Goal: Find specific fact: Find specific fact

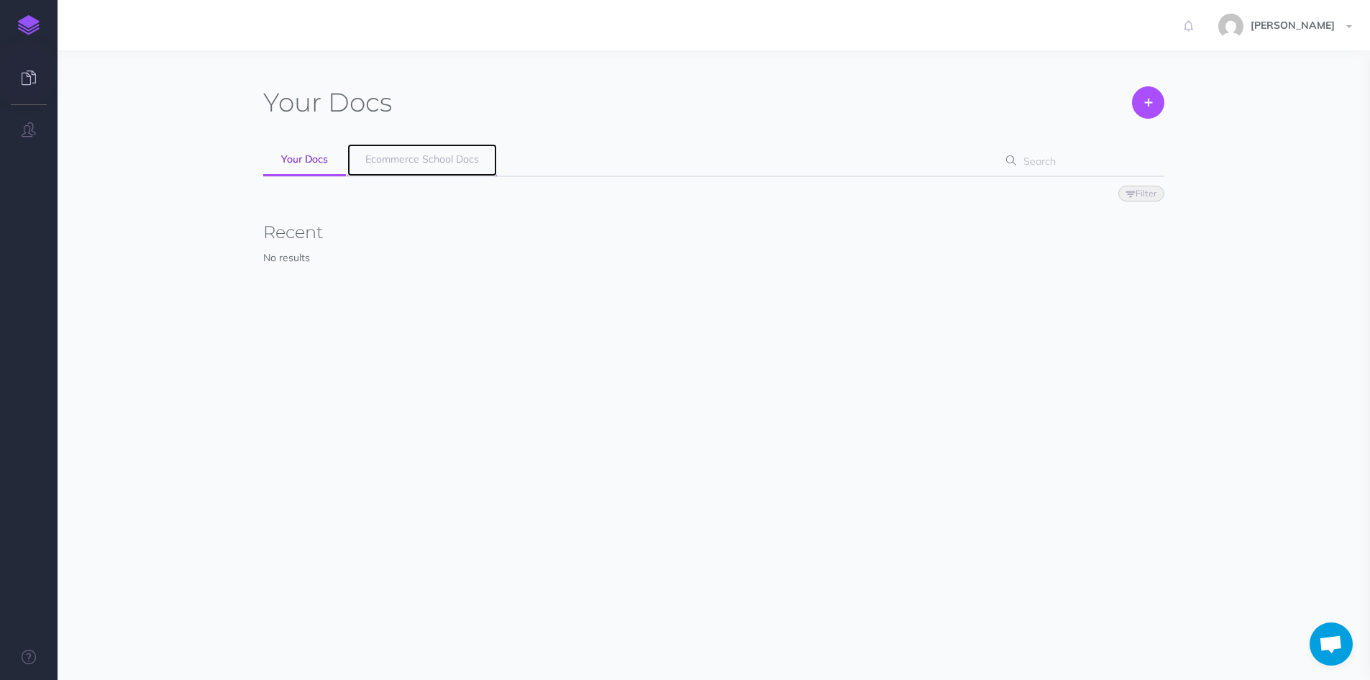
click at [405, 154] on span "Ecommerce School Docs" at bounding box center [422, 158] width 114 height 13
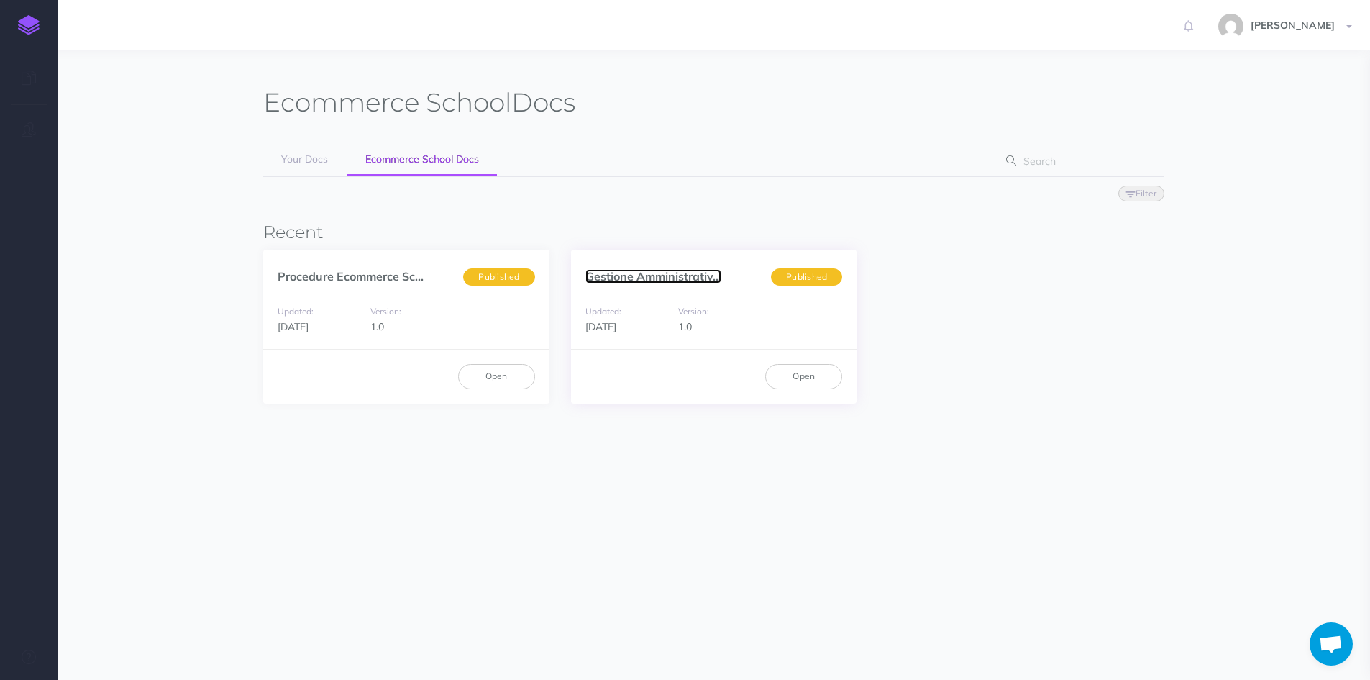
click at [591, 276] on link "Gestione Amministrativ..." at bounding box center [653, 276] width 136 height 14
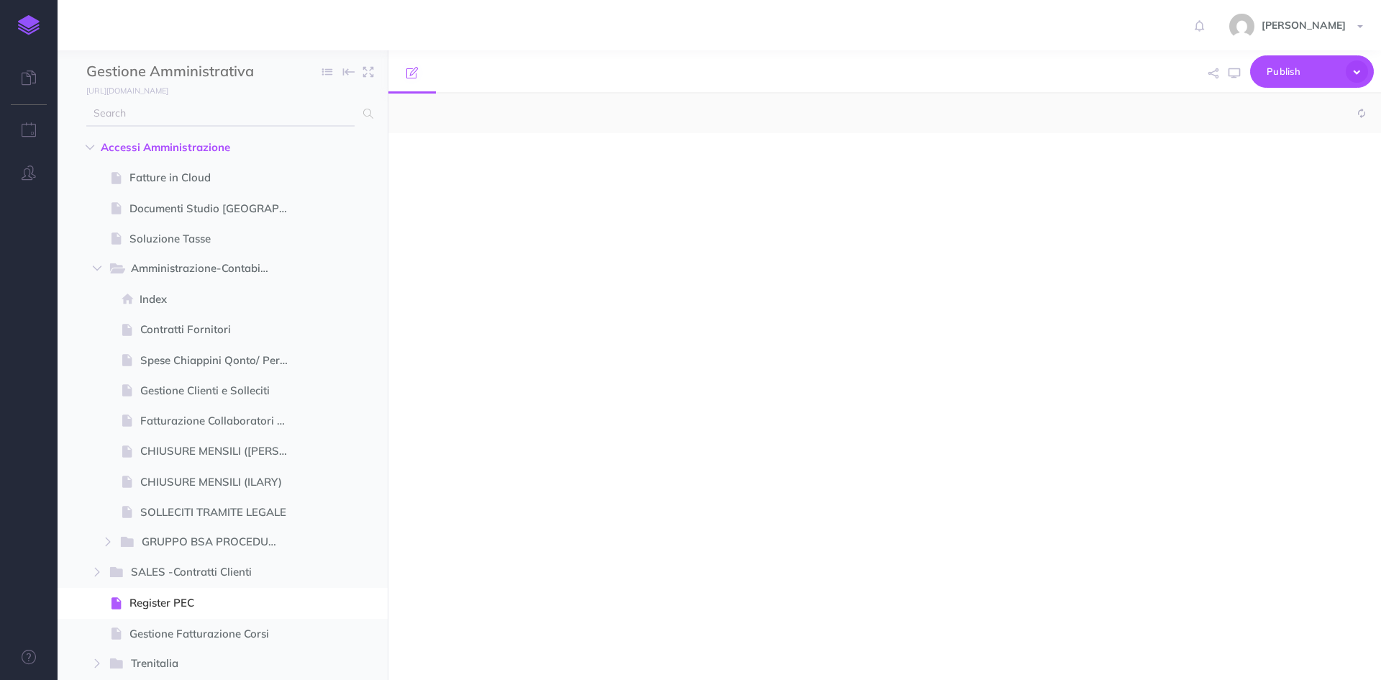
click at [214, 111] on input "text" at bounding box center [220, 114] width 268 height 26
type input "sati"
select select "null"
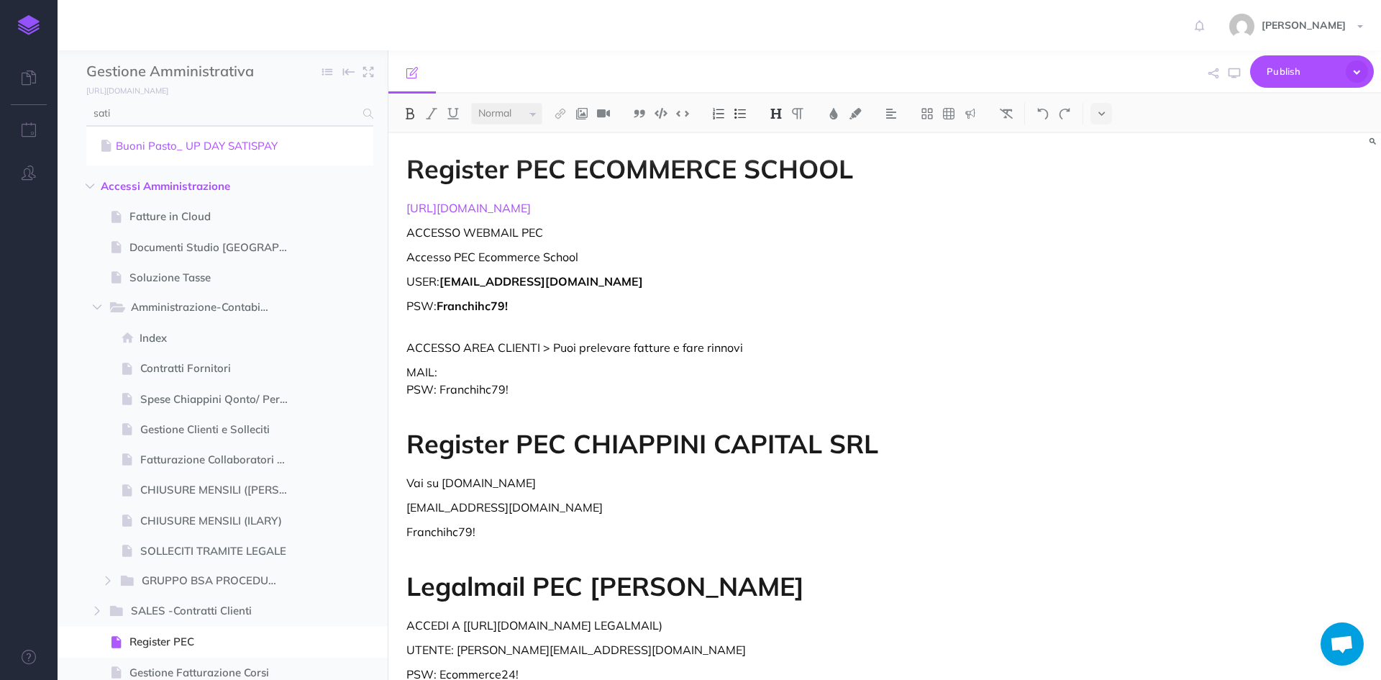
type input "sati"
click at [221, 143] on link "Buoni Pasto_ UP DAY SATISPAY" at bounding box center [229, 145] width 265 height 17
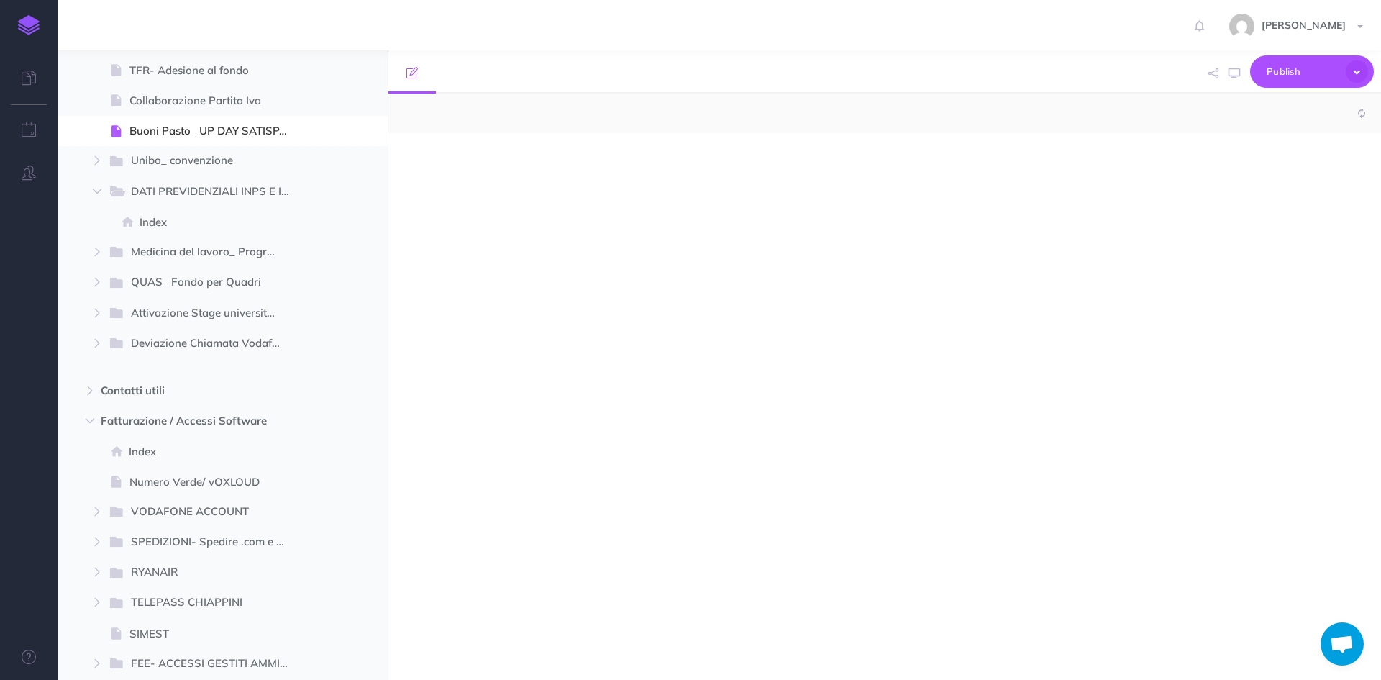
select select "null"
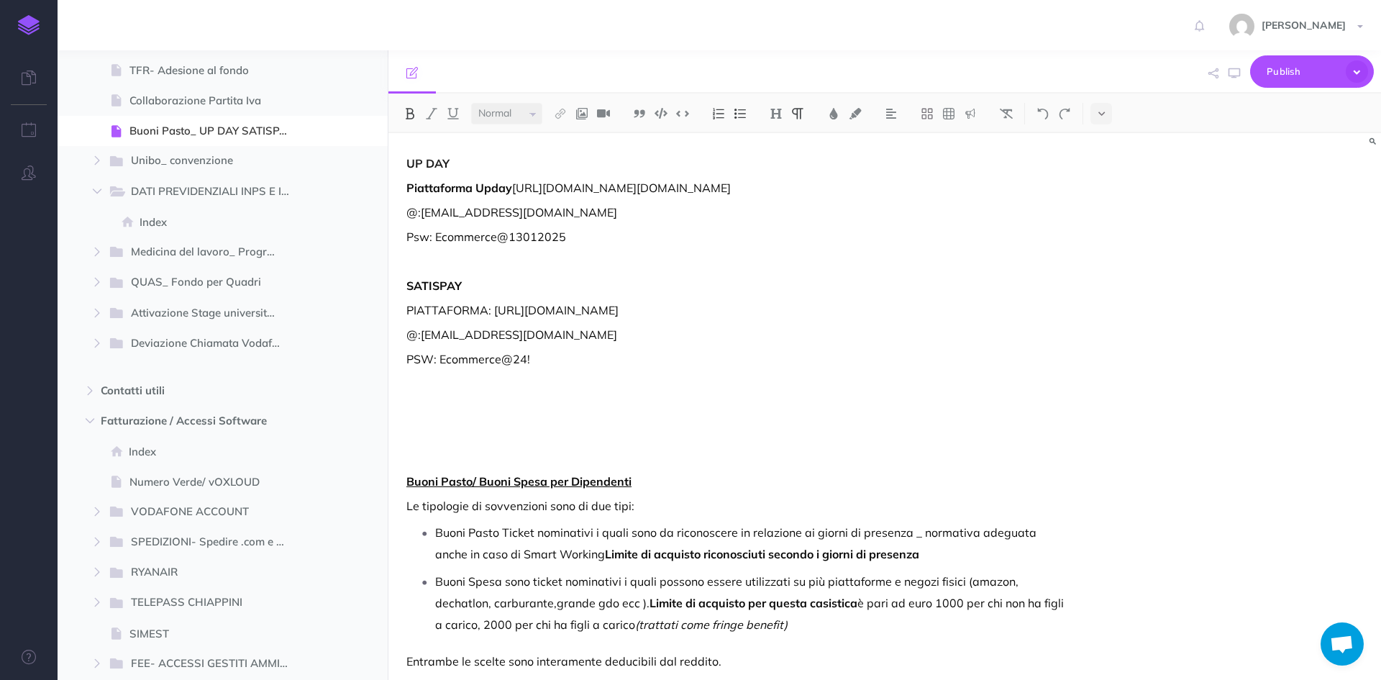
scroll to position [1036, 0]
drag, startPoint x: 693, startPoint y: 360, endPoint x: 494, endPoint y: 362, distance: 198.5
click at [494, 319] on p "PIATTAFORMA: https://welfare.satispay.com/signup" at bounding box center [735, 309] width 659 height 17
copy p "https://welfare.satispay.com/signup"
drag, startPoint x: 621, startPoint y: 388, endPoint x: 420, endPoint y: 385, distance: 201.4
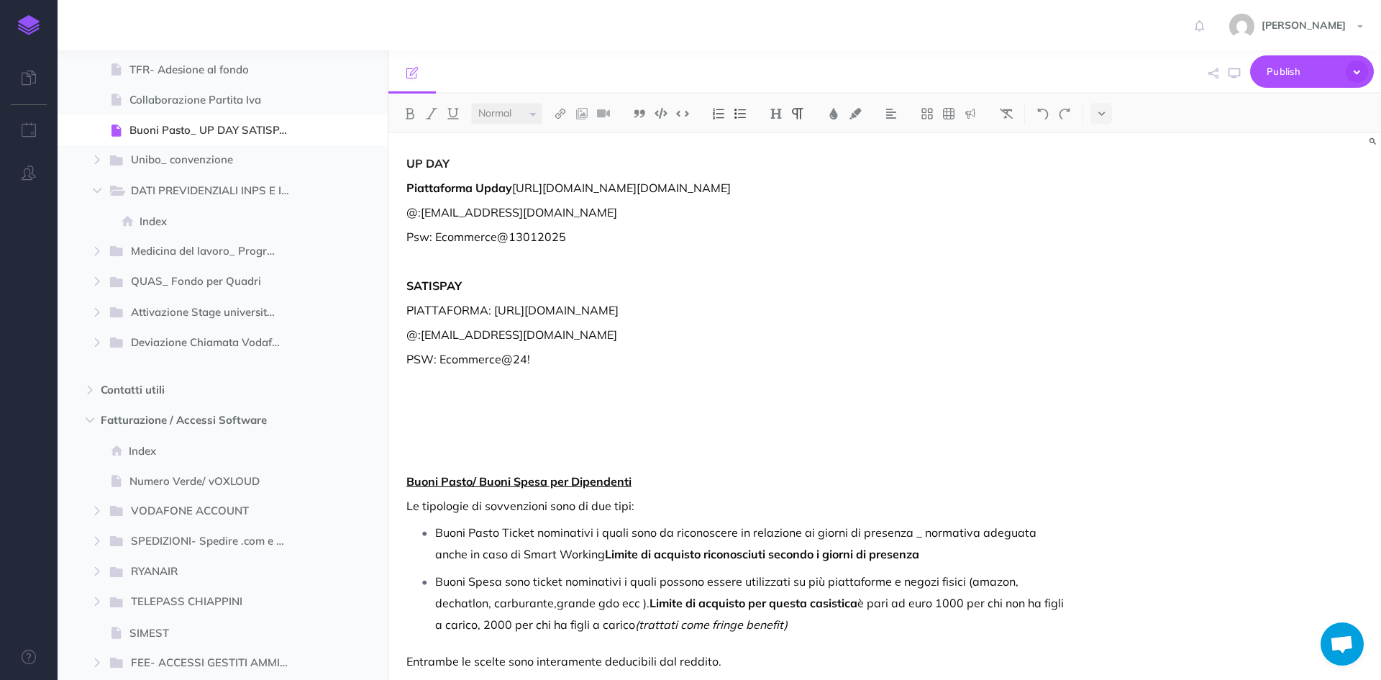
click at [420, 343] on p "@:ilary.fontana@ecommerce-school.it" at bounding box center [735, 334] width 659 height 17
copy p "ilary.fontana@ecommerce-school.it"
drag, startPoint x: 474, startPoint y: 419, endPoint x: 437, endPoint y: 416, distance: 37.5
click at [437, 416] on div "UP DAY Piattaforma Upday https://login.day.it/auth/realms/Day/protocol/openid-c…" at bounding box center [735, 621] width 695 height 977
drag, startPoint x: 568, startPoint y: 416, endPoint x: 547, endPoint y: 416, distance: 20.9
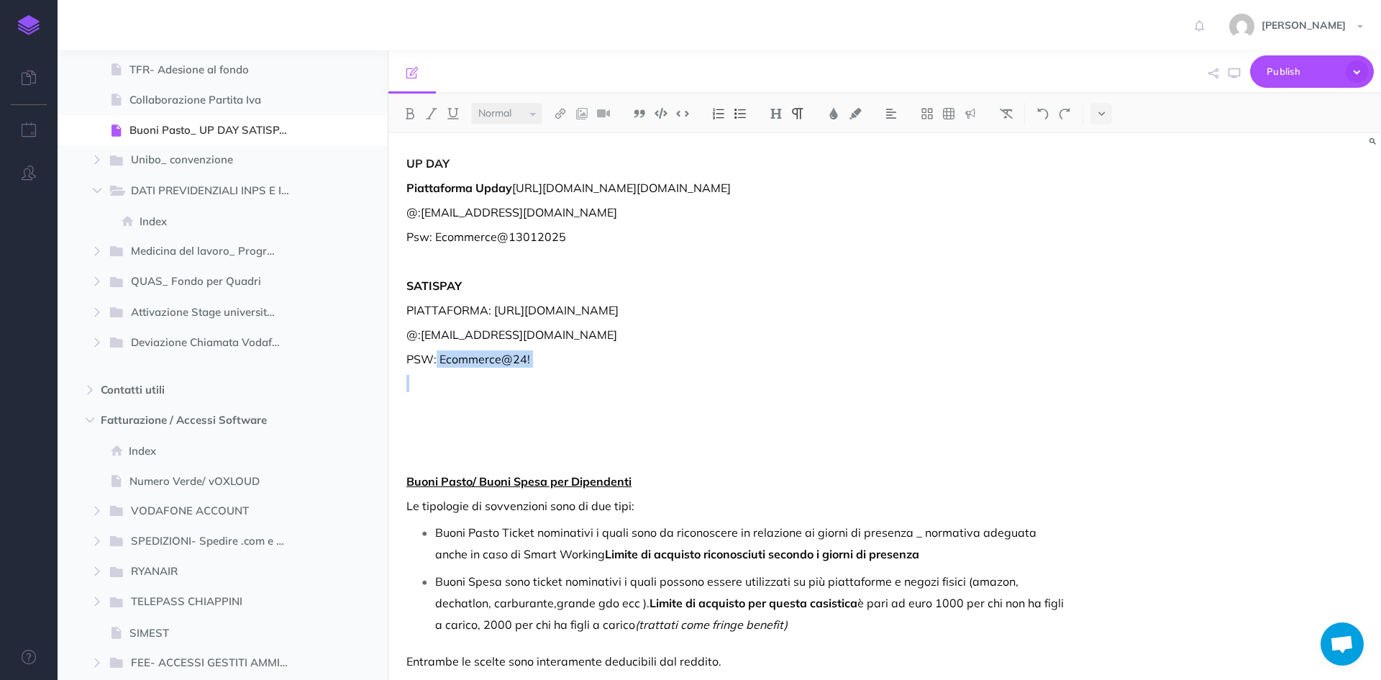
click at [567, 367] on p "PSW: Ecommerce@24!" at bounding box center [735, 358] width 659 height 17
click at [540, 367] on p "PSW: Ecommerce@24!" at bounding box center [735, 358] width 659 height 17
drag, startPoint x: 537, startPoint y: 411, endPoint x: 440, endPoint y: 411, distance: 97.1
click at [440, 367] on p "PSW: Ecommerce@24!" at bounding box center [735, 358] width 659 height 17
copy p "Ecommerce@24!"
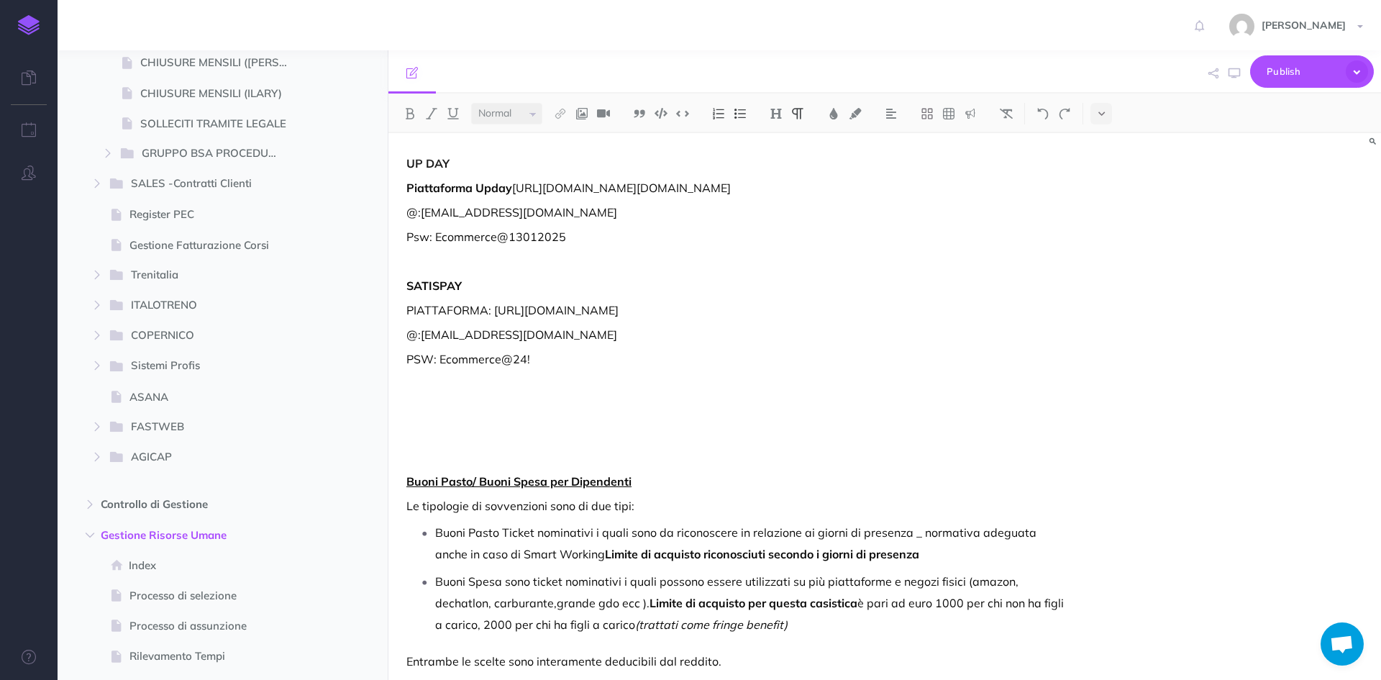
scroll to position [0, 0]
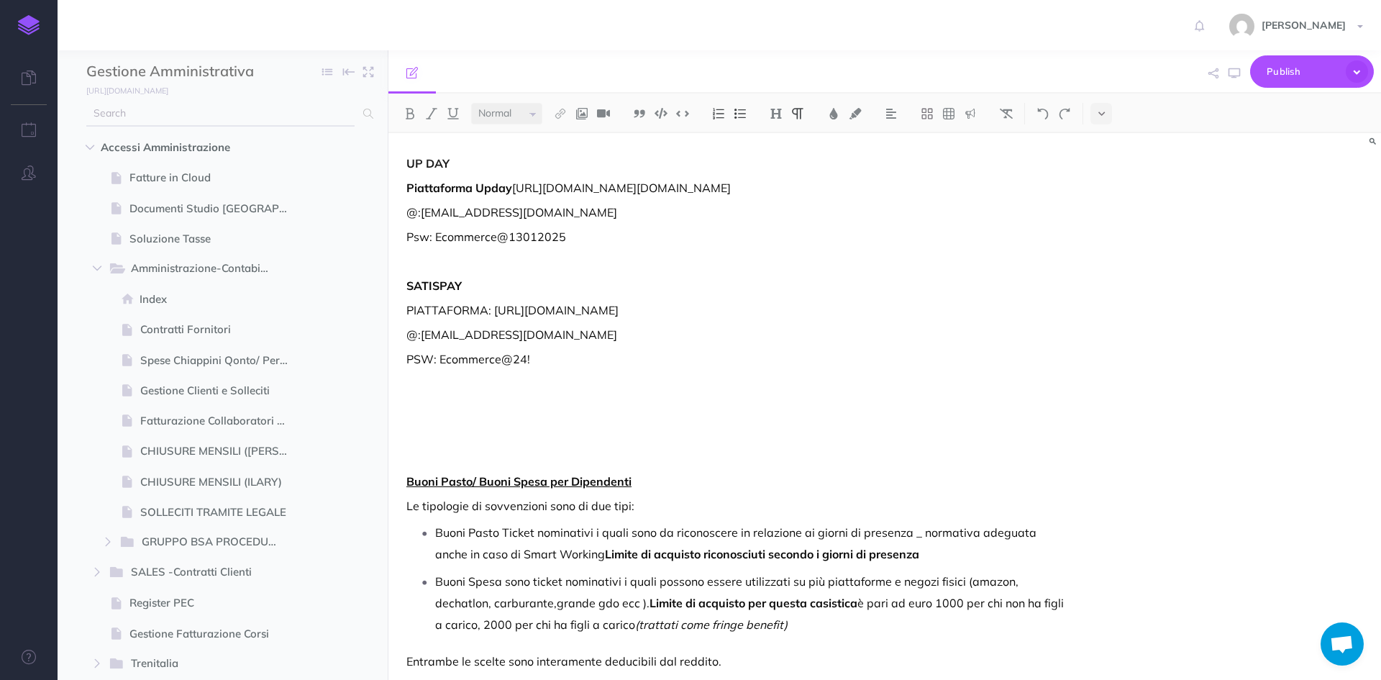
click at [158, 112] on input "text" at bounding box center [220, 114] width 268 height 26
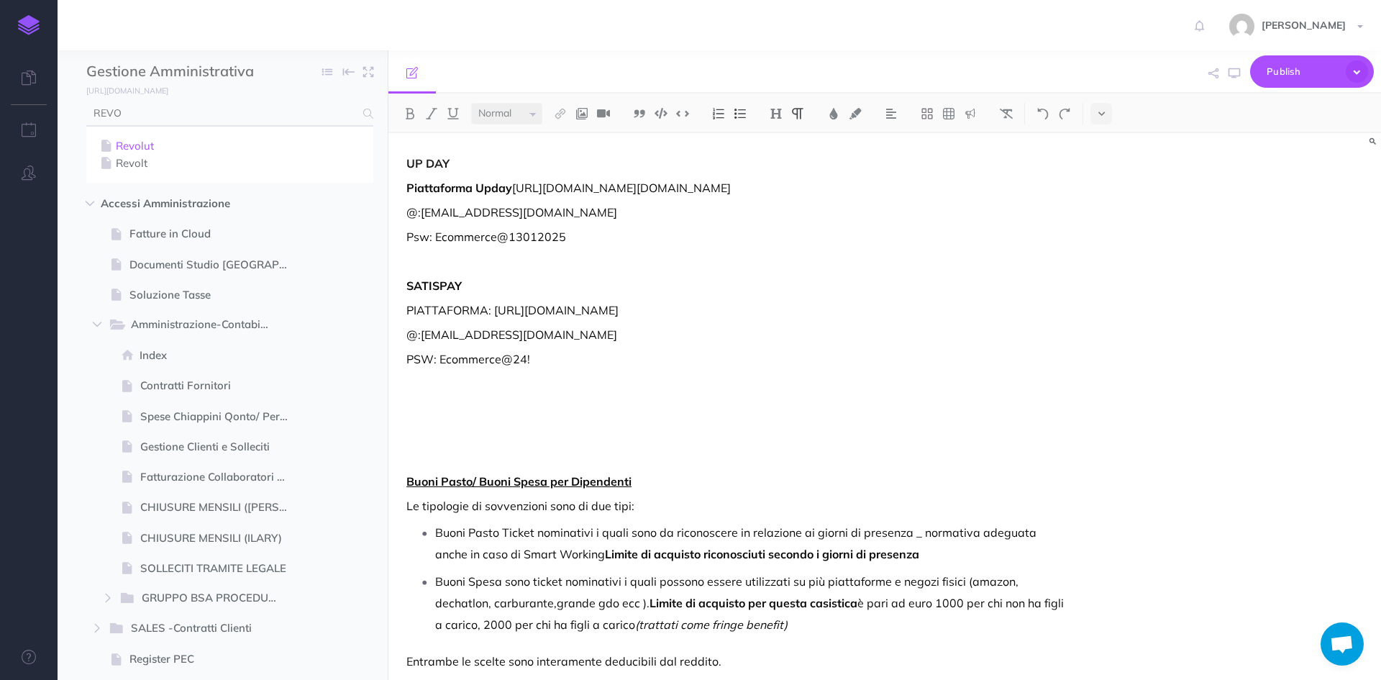
type input "REVO"
click at [134, 149] on link "Revolut" at bounding box center [229, 145] width 265 height 17
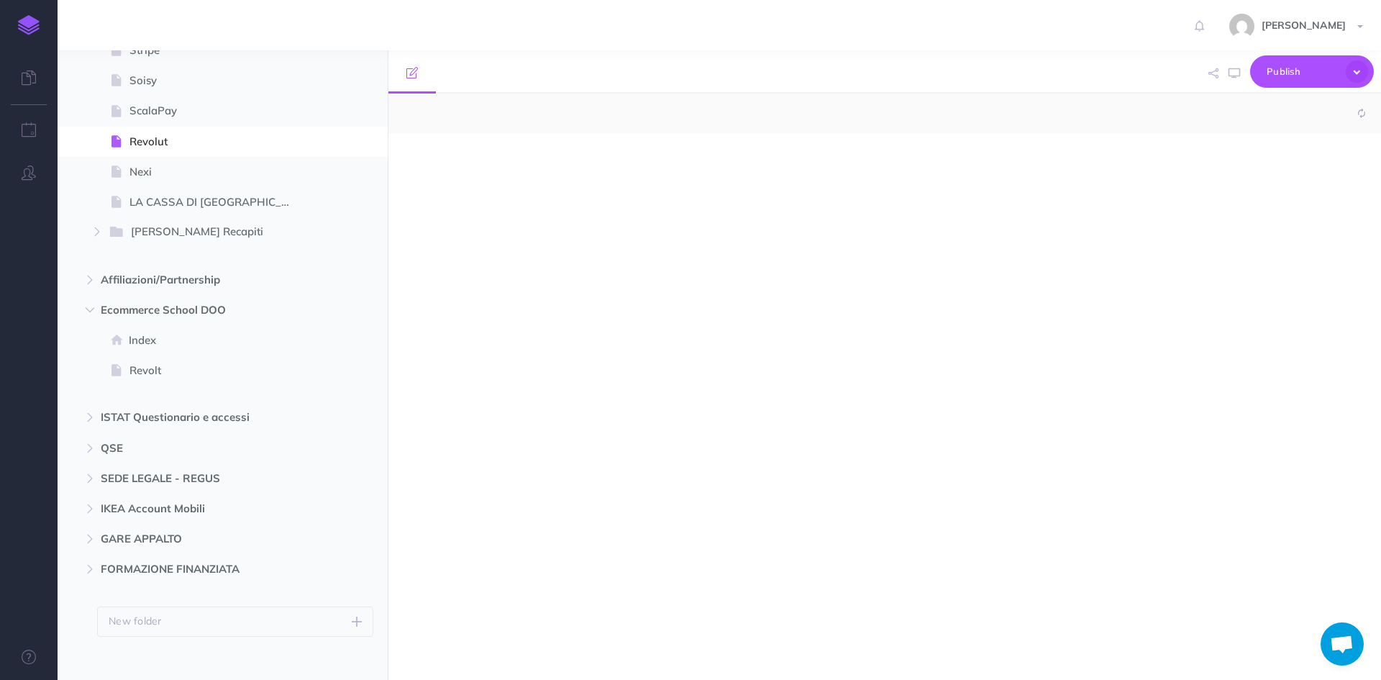
scroll to position [2223, 0]
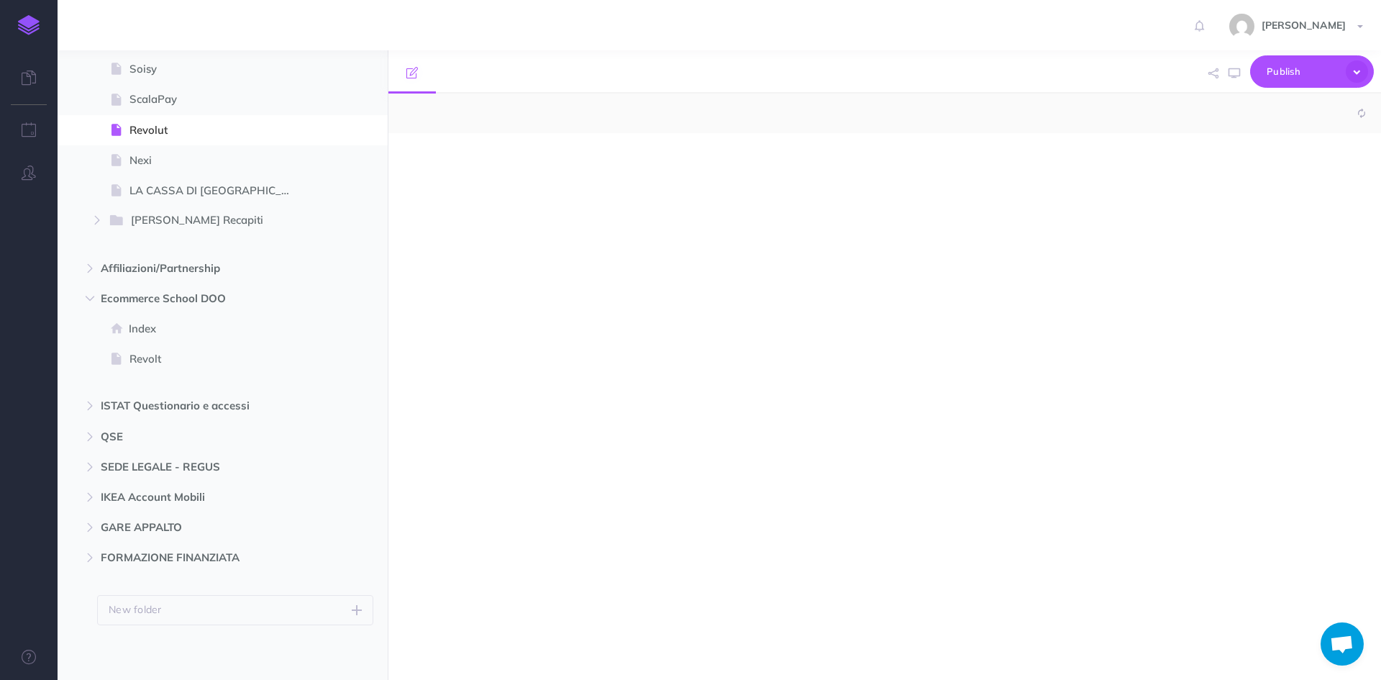
select select "null"
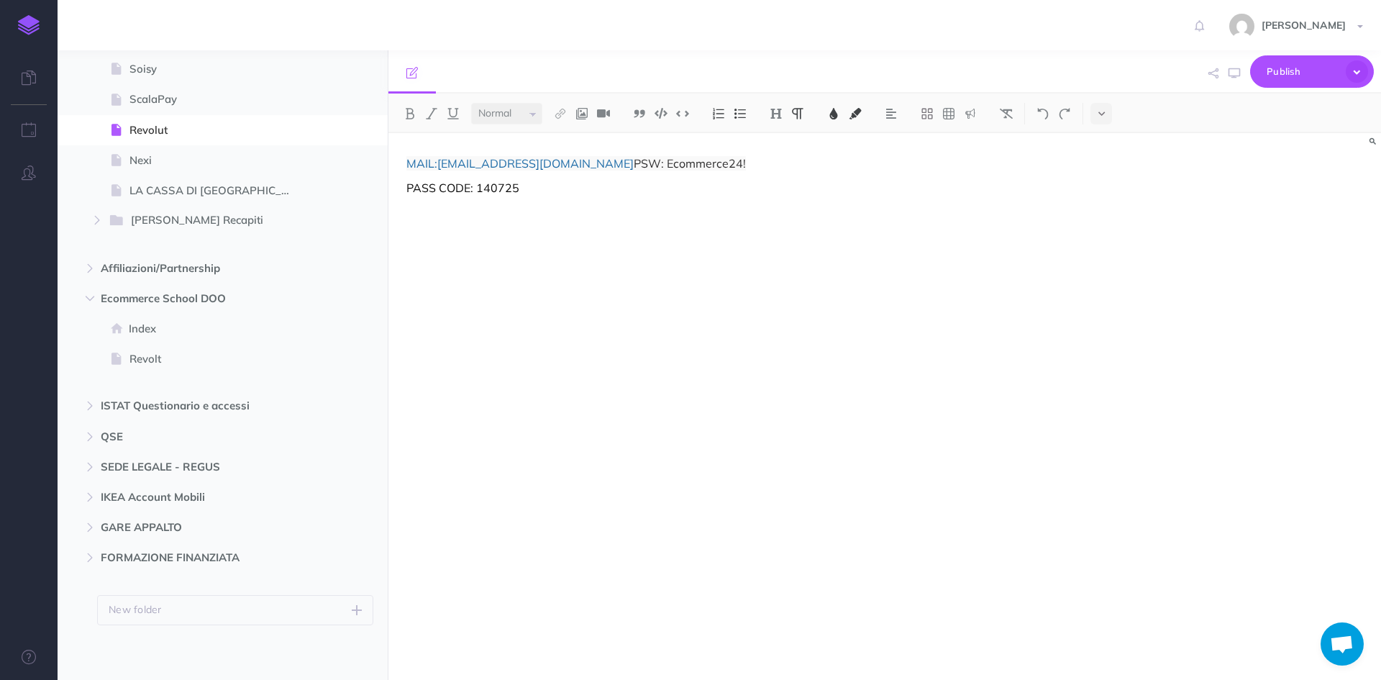
click at [634, 163] on span "PSW: Ecommerce24!" at bounding box center [690, 163] width 112 height 14
drag, startPoint x: 582, startPoint y: 161, endPoint x: 442, endPoint y: 163, distance: 140.2
click at [441, 163] on p "MAIL: info@ecommerce-school.it PSW: Ecommerce24!" at bounding box center [735, 163] width 659 height 17
copy p "info@ecommerce-school.it"
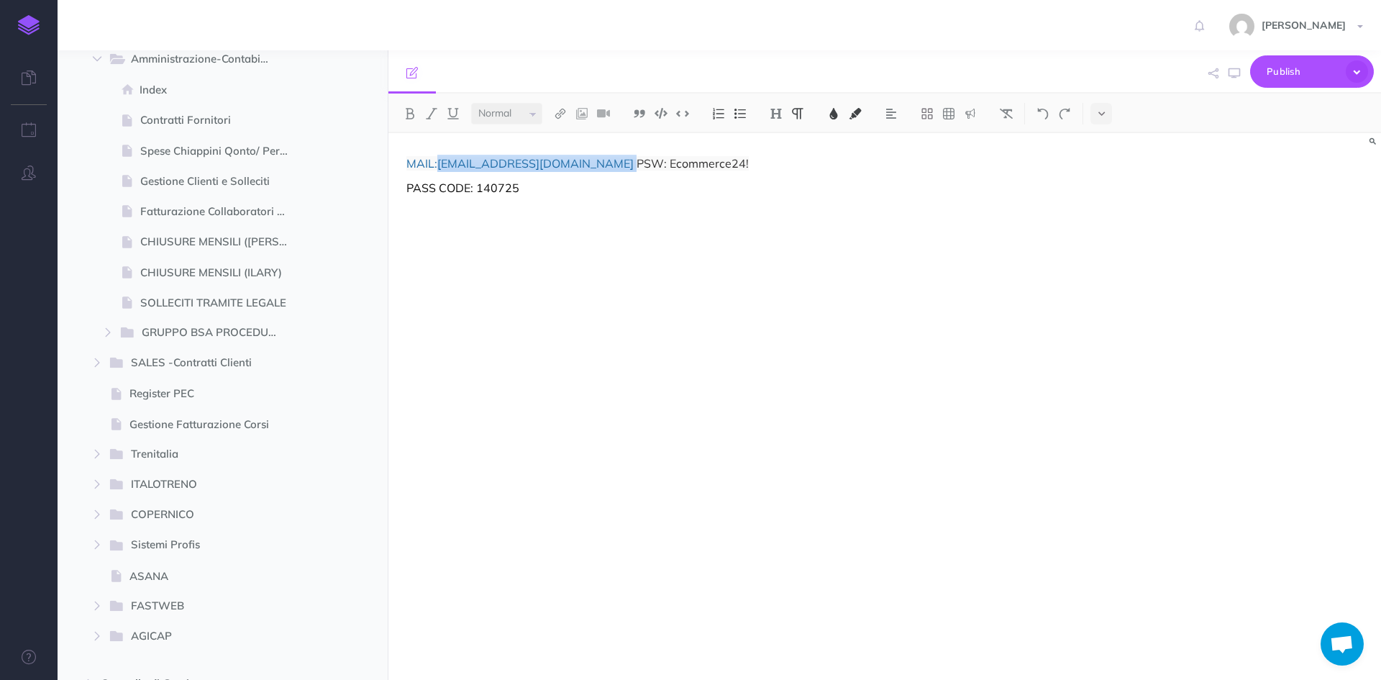
scroll to position [0, 0]
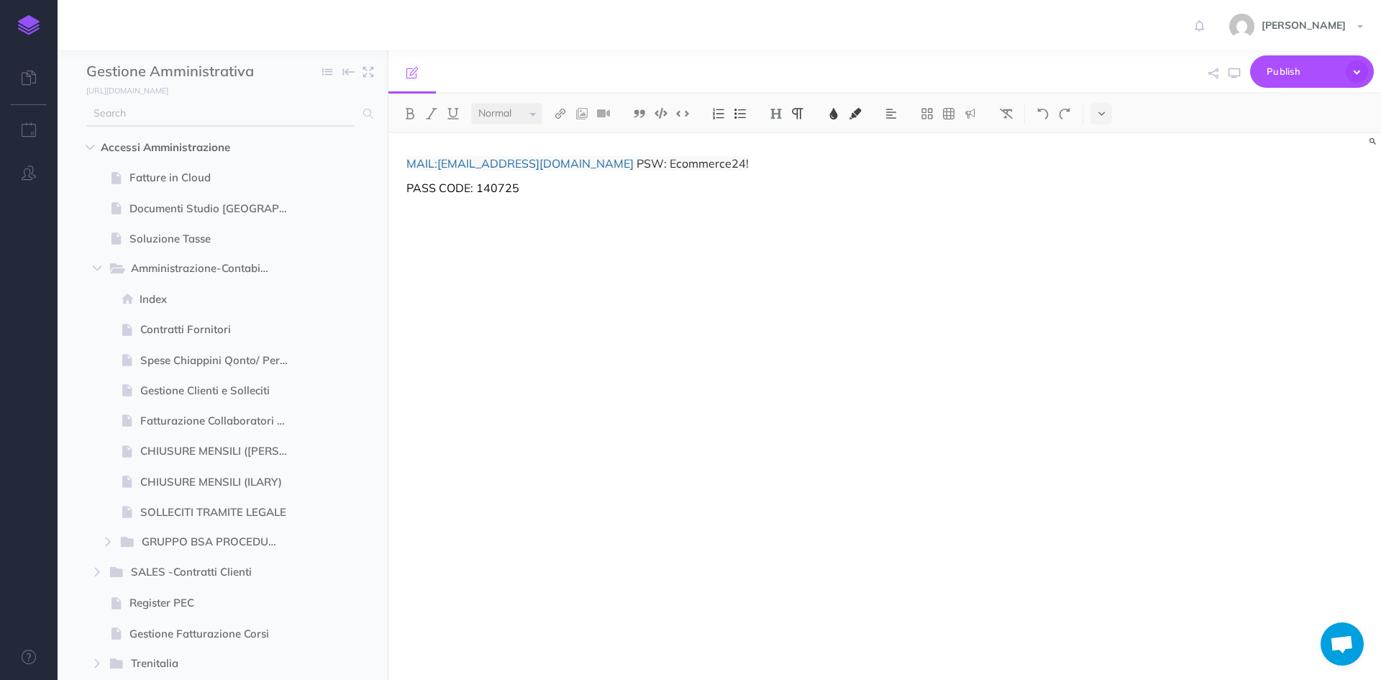
click at [151, 106] on input "text" at bounding box center [220, 114] width 268 height 26
type input "qonto"
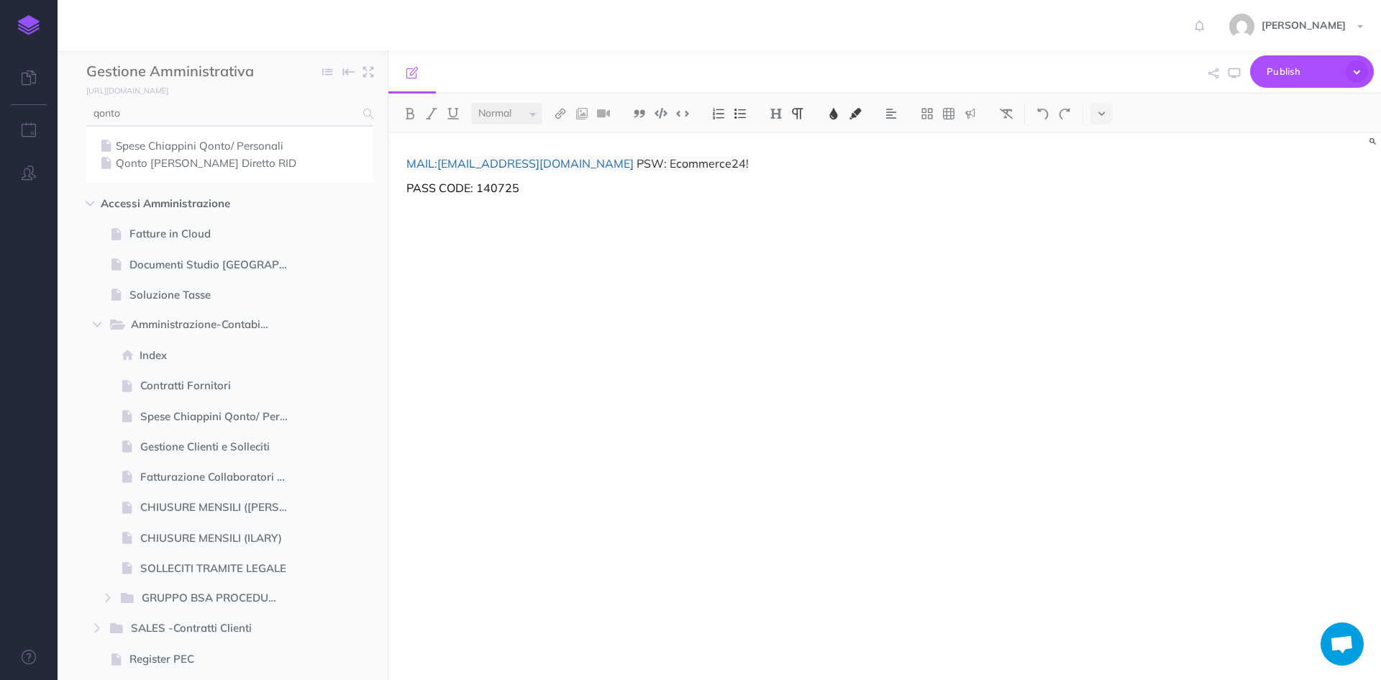
drag, startPoint x: 95, startPoint y: 111, endPoint x: 67, endPoint y: 111, distance: 28.0
click at [67, 111] on div "qonto Spese Chiappini Qonto/ Personali Qonto Addebito Diretto RID" at bounding box center [223, 142] width 330 height 82
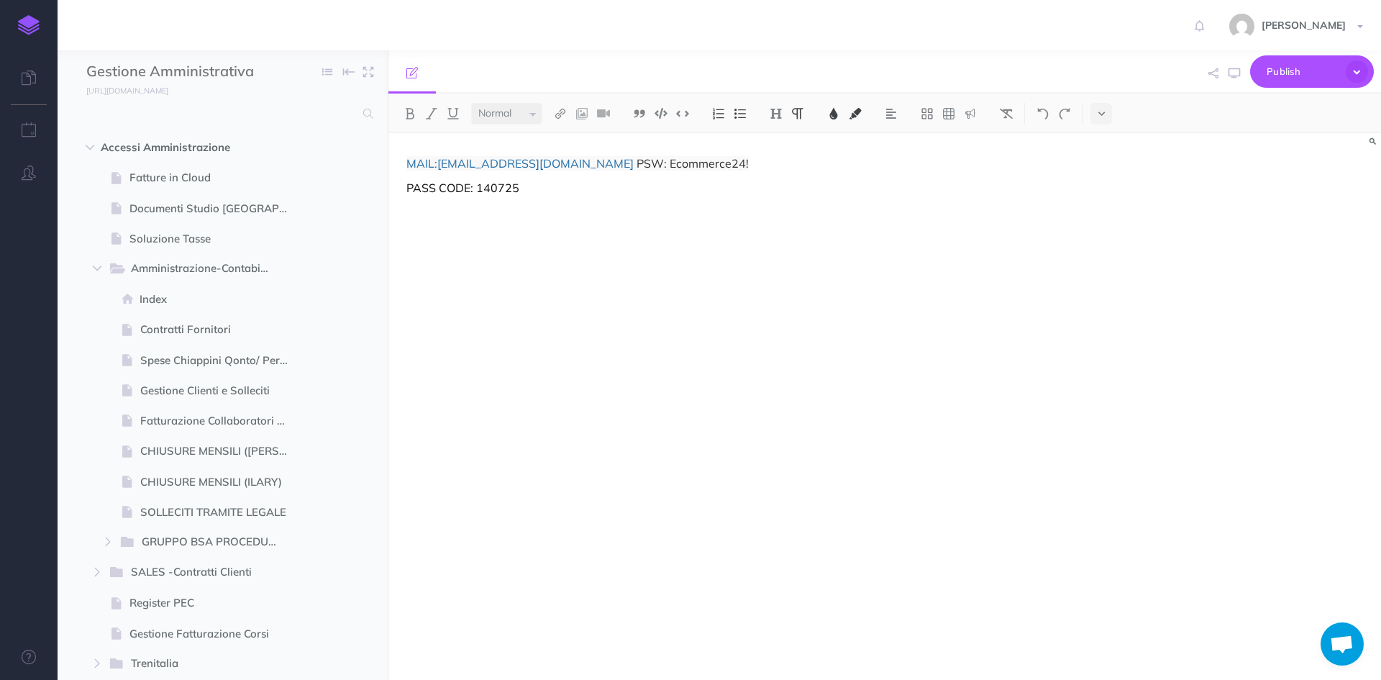
click at [22, 27] on img at bounding box center [29, 25] width 22 height 20
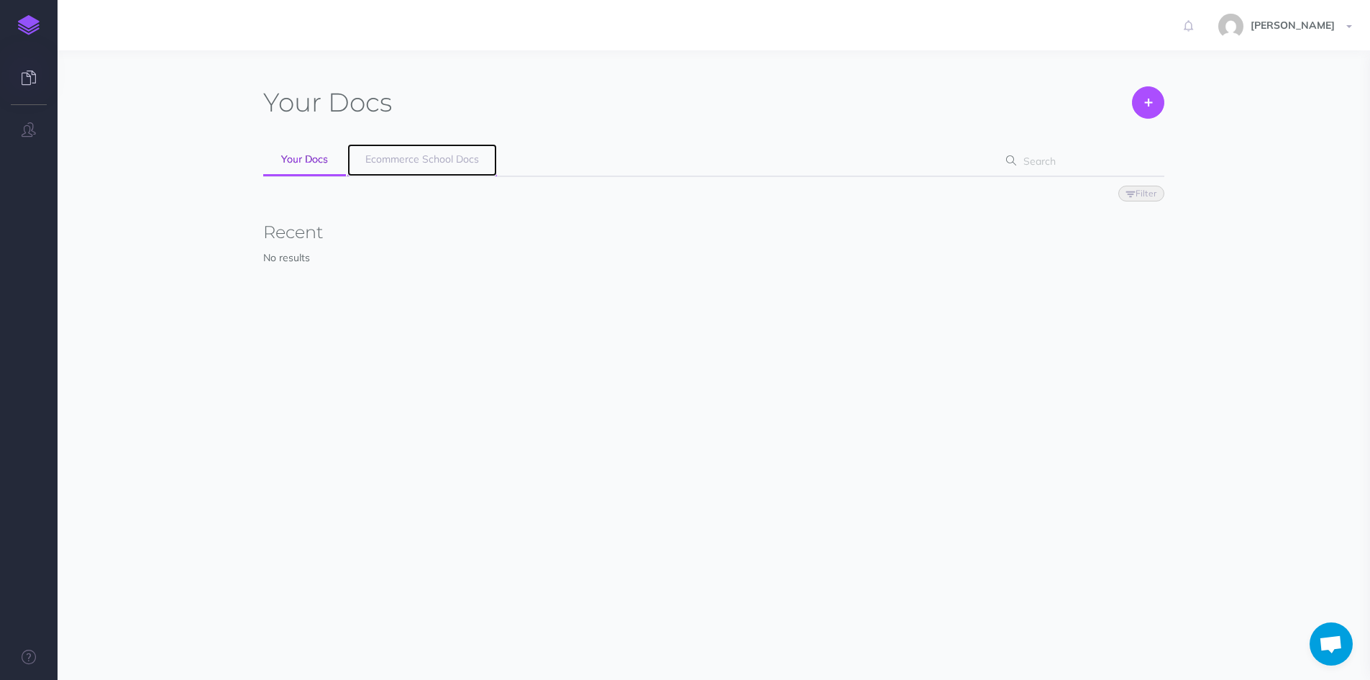
click at [392, 160] on span "Ecommerce School Docs" at bounding box center [422, 158] width 114 height 13
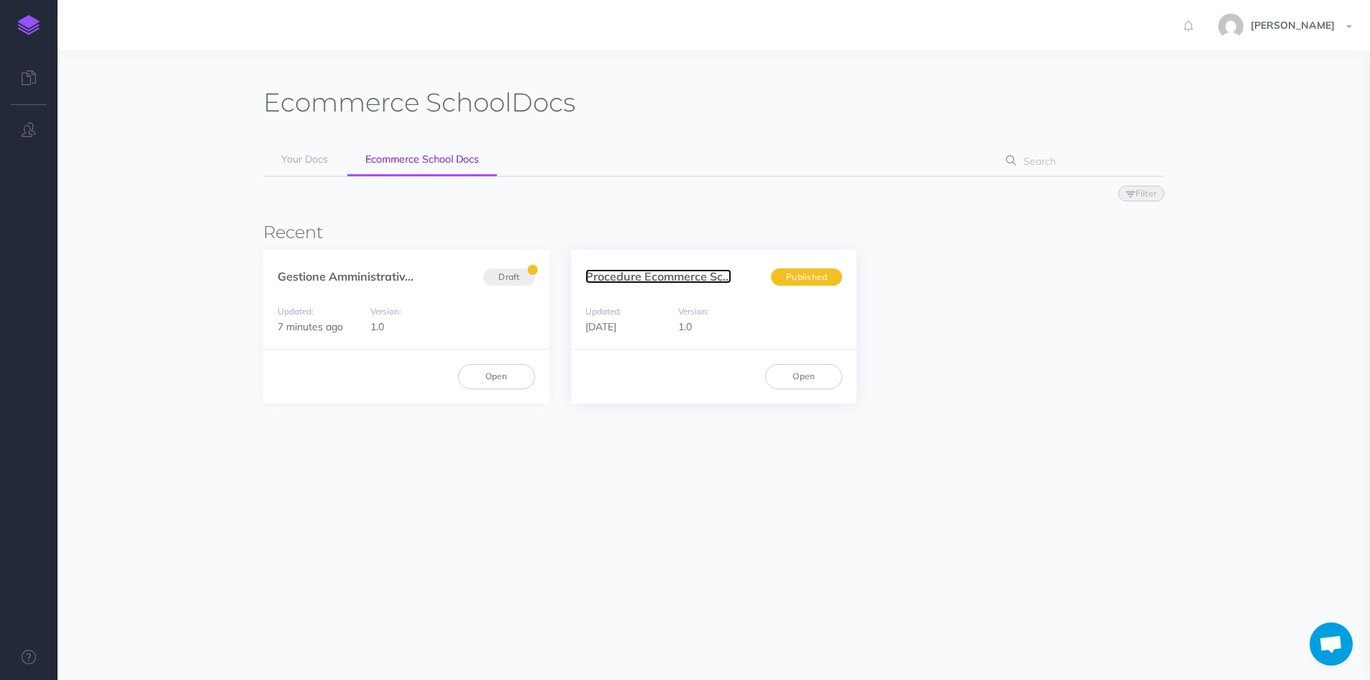
click at [656, 271] on link "Procedure Ecommerce Sc..." at bounding box center [658, 276] width 146 height 14
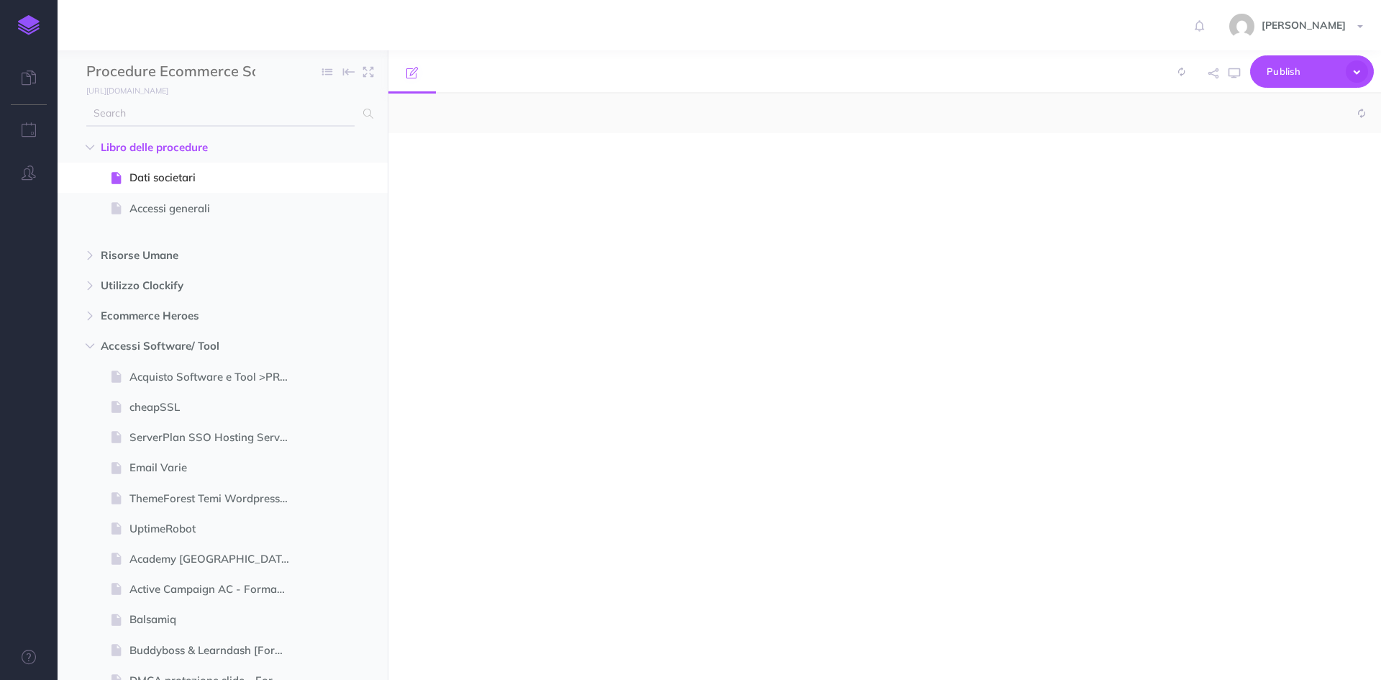
click at [177, 117] on input "text" at bounding box center [220, 114] width 268 height 26
select select "null"
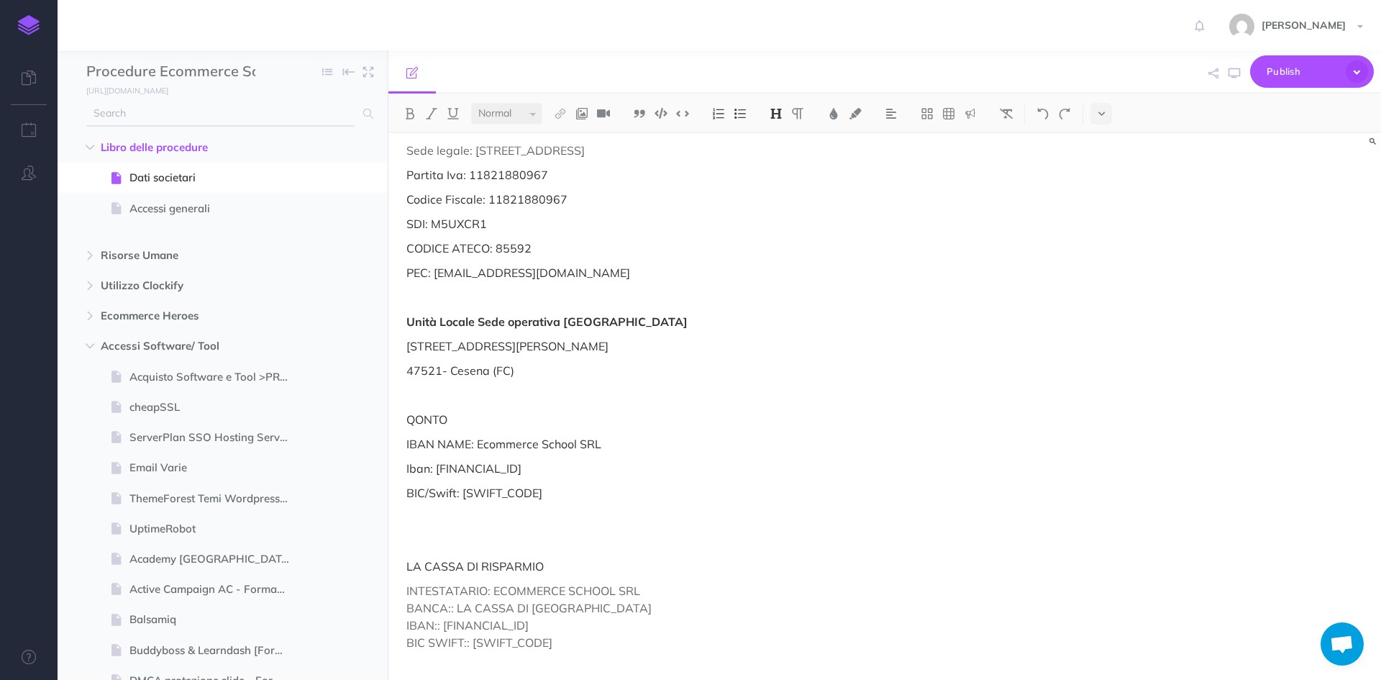
scroll to position [144, 0]
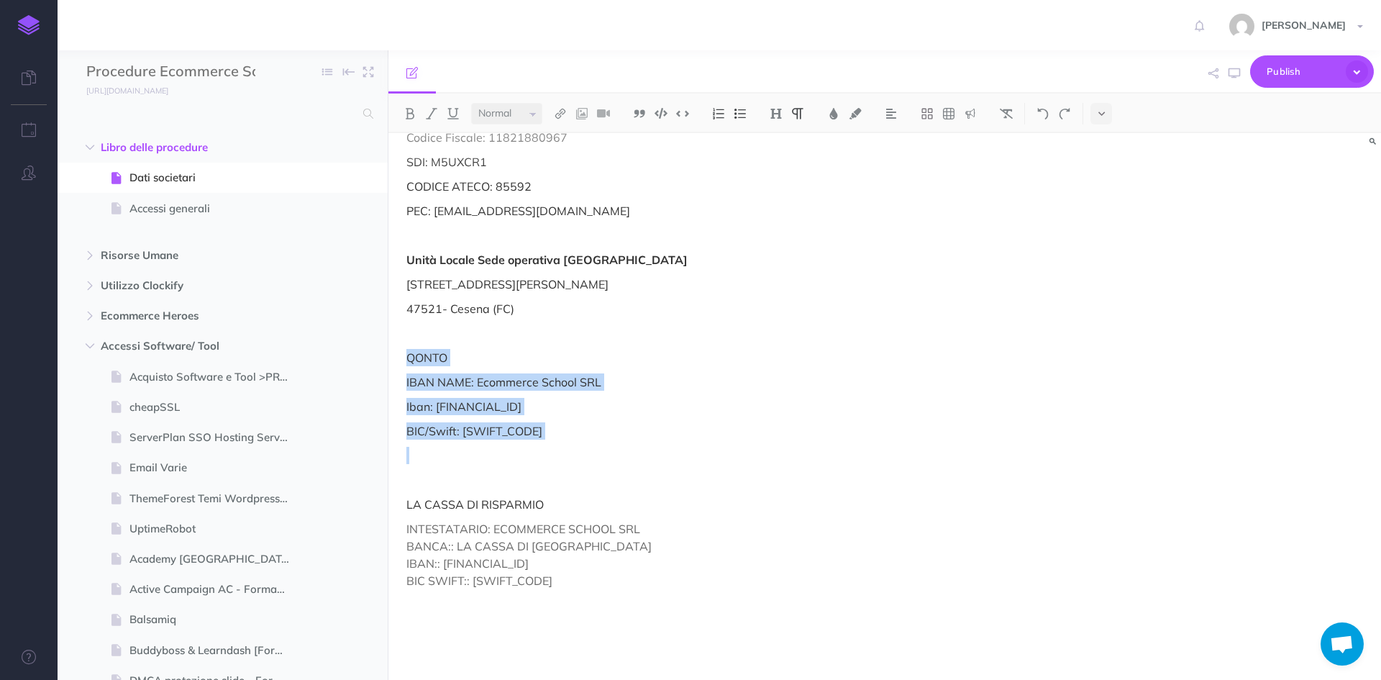
drag, startPoint x: 409, startPoint y: 355, endPoint x: 621, endPoint y: 452, distance: 232.6
click at [621, 452] on div "Dati Societari Ragione sociale: Ecommerce School Srl Sede legale: Via Copernico…" at bounding box center [735, 364] width 695 height 751
copy div "QONTO IBAN NAME: Ecommerce School SRL Iban: IT86U3609201600040910555819 BIC/Swi…"
